Goal: Task Accomplishment & Management: Manage account settings

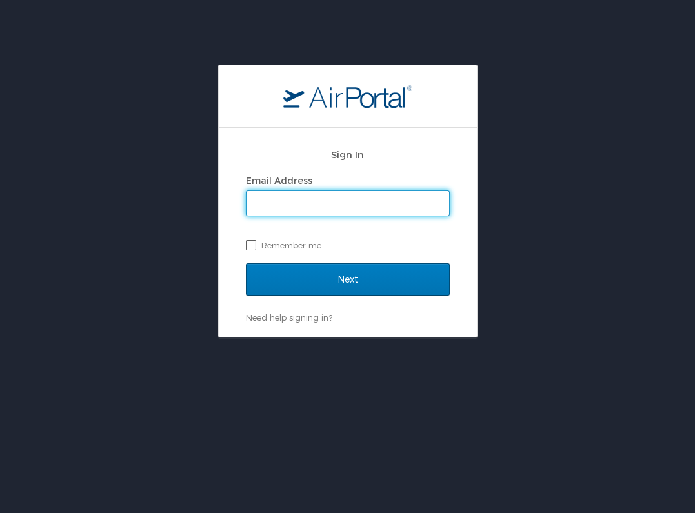
type input "[PERSON_NAME][EMAIL_ADDRESS][DOMAIN_NAME]"
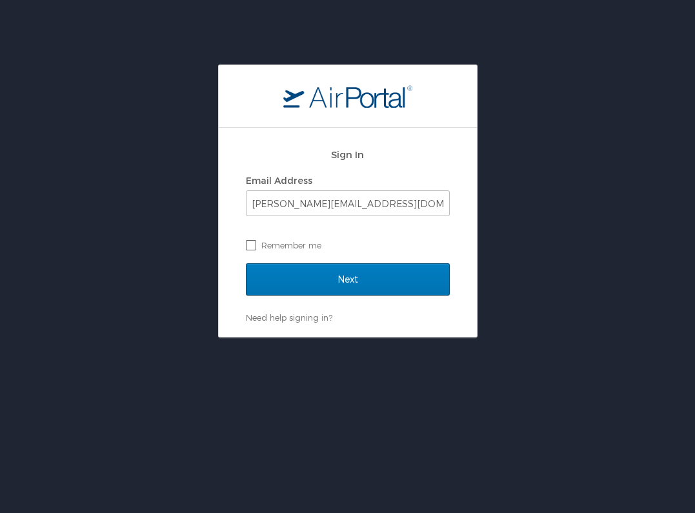
click at [249, 247] on label "Remember me" at bounding box center [348, 245] width 204 height 19
click at [249, 247] on input "Remember me" at bounding box center [250, 244] width 8 height 8
checkbox input "true"
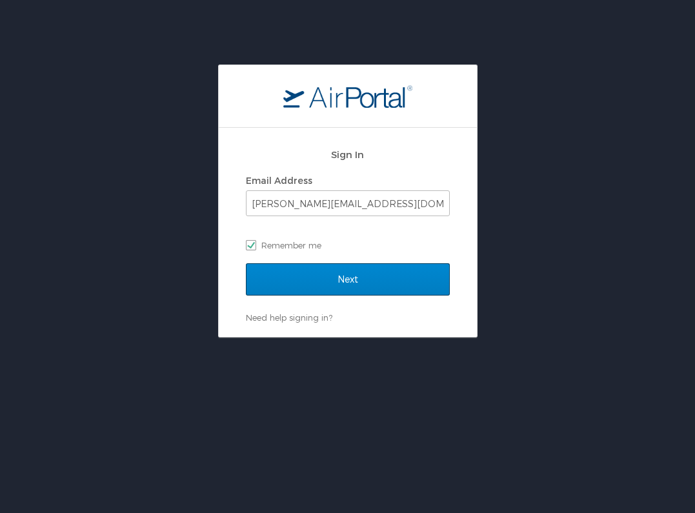
click at [297, 275] on input "Next" at bounding box center [348, 279] width 204 height 32
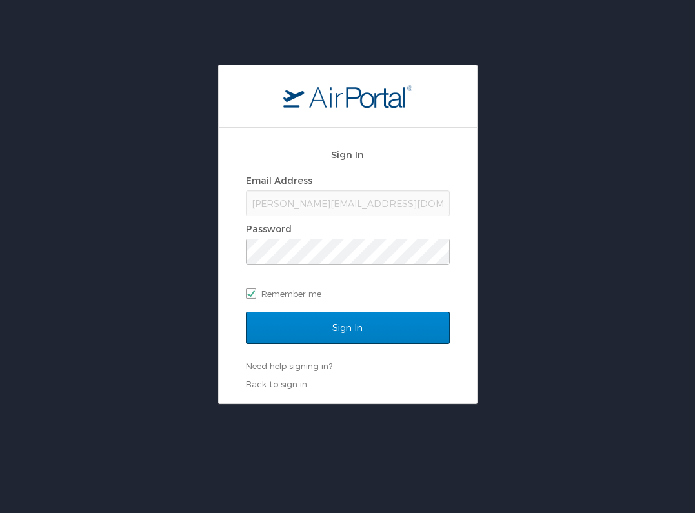
click at [280, 325] on input "Sign In" at bounding box center [348, 328] width 204 height 32
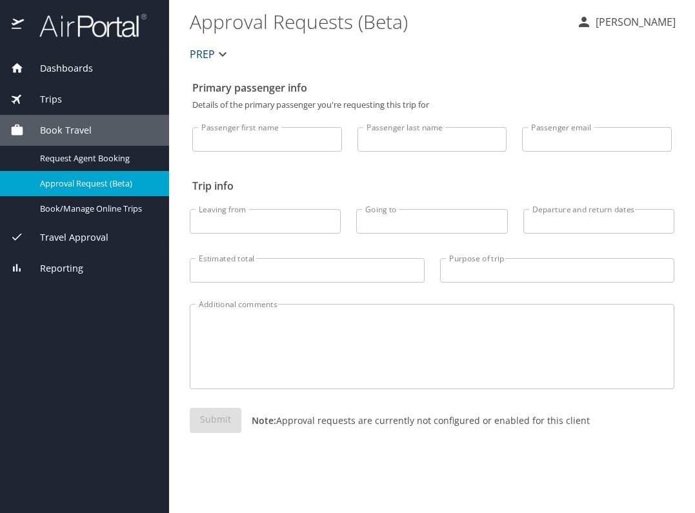
click at [621, 26] on p "[PERSON_NAME]" at bounding box center [634, 21] width 84 height 15
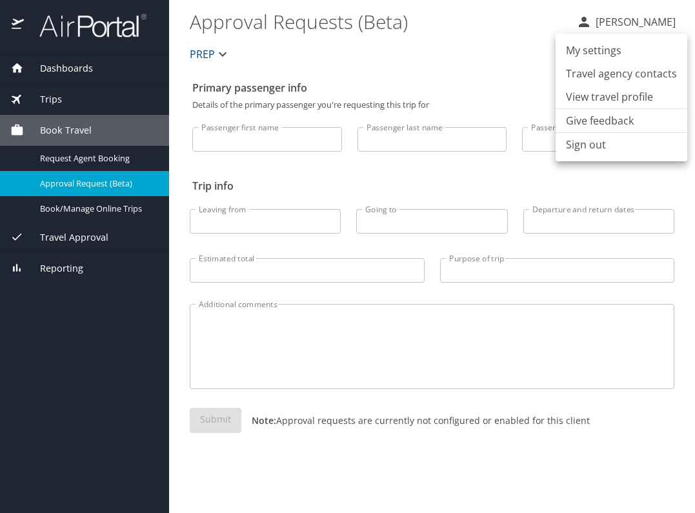
click at [587, 141] on li "Sign out" at bounding box center [622, 144] width 132 height 23
